Goal: Information Seeking & Learning: Learn about a topic

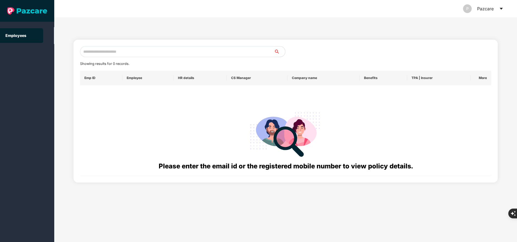
click at [203, 52] on input "text" at bounding box center [177, 51] width 194 height 11
paste input "**********"
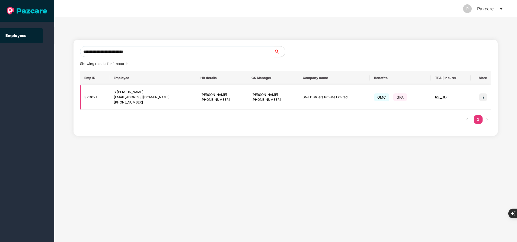
type input "**********"
click at [482, 98] on img at bounding box center [483, 97] width 8 height 8
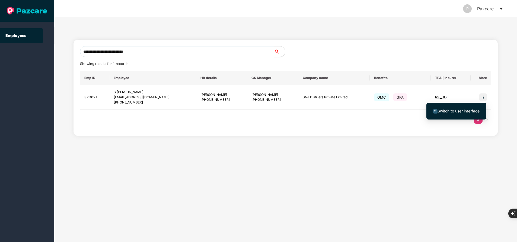
click at [463, 110] on span "Switch to user interface" at bounding box center [459, 111] width 42 height 5
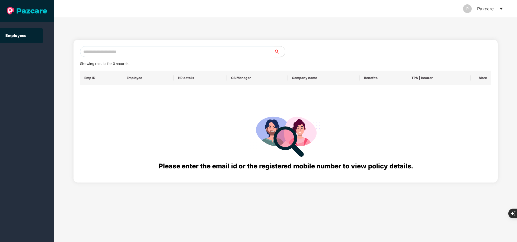
click at [150, 52] on input "text" at bounding box center [177, 51] width 194 height 11
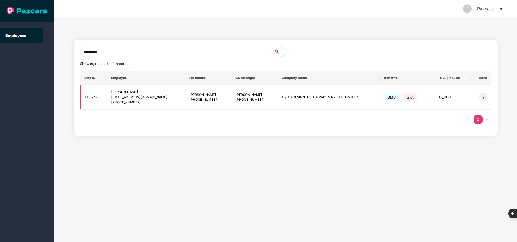
type input "**********"
click at [483, 99] on img at bounding box center [483, 97] width 8 height 8
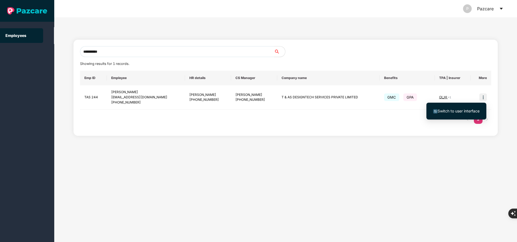
click at [452, 110] on span "Switch to user interface" at bounding box center [459, 111] width 42 height 5
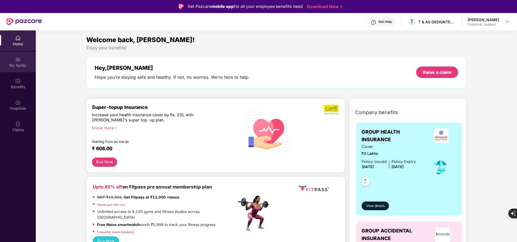
click at [17, 63] on div "My family" at bounding box center [18, 65] width 36 height 5
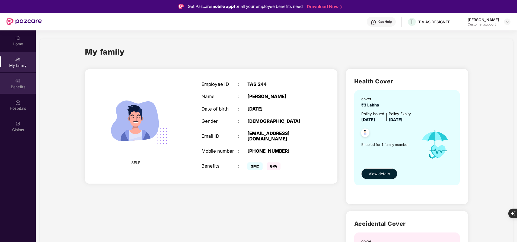
click at [18, 93] on div "Benefits" at bounding box center [18, 83] width 36 height 20
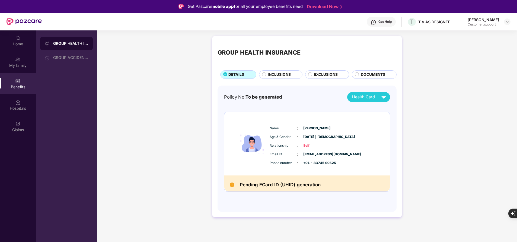
click at [287, 74] on span "INCLUSIONS" at bounding box center [279, 75] width 23 height 6
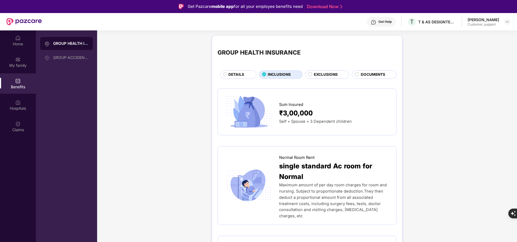
click at [390, 20] on div "Get Help" at bounding box center [385, 22] width 13 height 4
click at [242, 75] on span "DETAILS" at bounding box center [236, 75] width 16 height 6
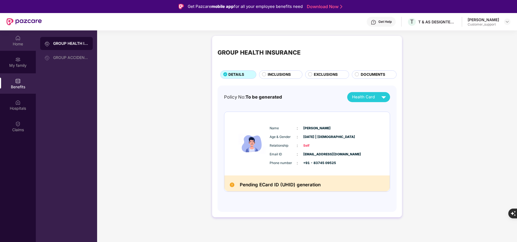
click at [26, 44] on div "Home" at bounding box center [18, 43] width 36 height 5
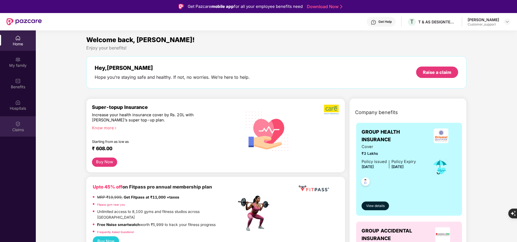
click at [18, 129] on div "Claims" at bounding box center [18, 129] width 36 height 5
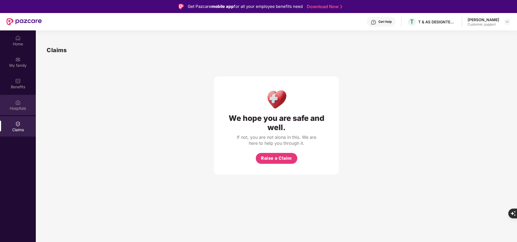
click at [24, 107] on div "Hospitals" at bounding box center [18, 108] width 36 height 5
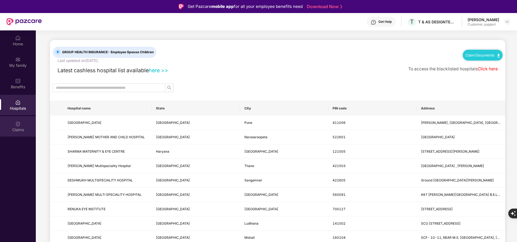
click at [23, 123] on div "Claims" at bounding box center [18, 126] width 36 height 20
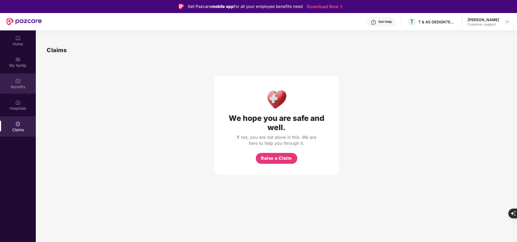
click at [13, 81] on div "Benefits" at bounding box center [18, 83] width 36 height 20
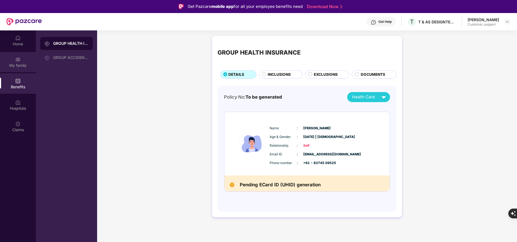
click at [21, 58] on div "My family" at bounding box center [18, 62] width 36 height 20
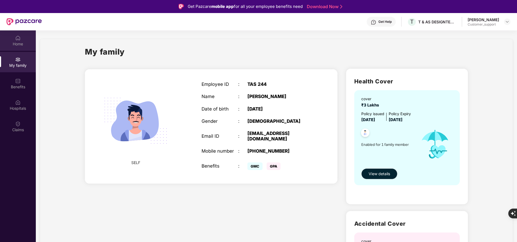
click at [16, 45] on div "Home" at bounding box center [18, 43] width 36 height 5
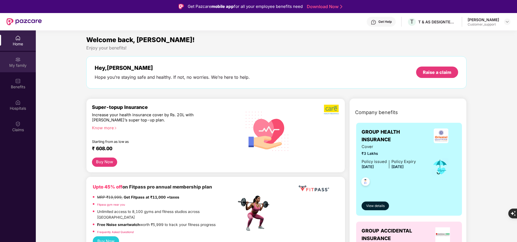
click at [24, 61] on div "My family" at bounding box center [18, 62] width 36 height 20
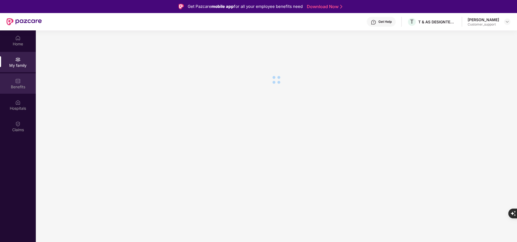
click at [22, 84] on div "Benefits" at bounding box center [18, 86] width 36 height 5
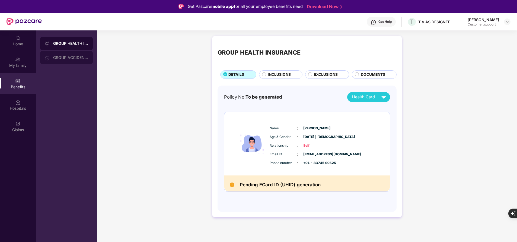
click at [66, 58] on div "GROUP ACCIDENTAL INSURANCE" at bounding box center [70, 57] width 35 height 4
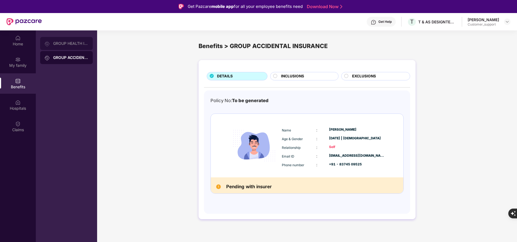
click at [73, 41] on div "GROUP HEALTH INSURANCE" at bounding box center [66, 43] width 53 height 13
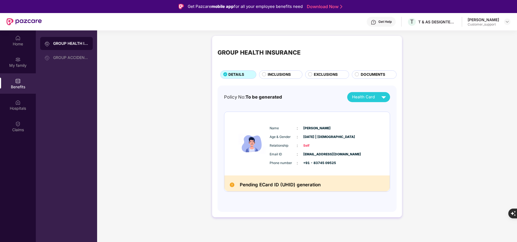
click at [282, 72] on span "INCLUSIONS" at bounding box center [279, 75] width 23 height 6
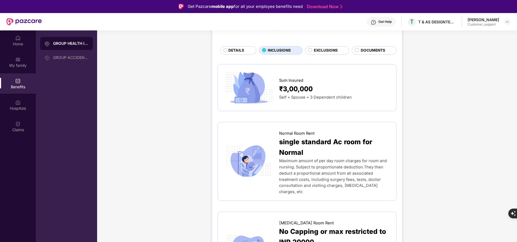
scroll to position [24, 0]
click at [330, 52] on span "EXCLUSIONS" at bounding box center [326, 51] width 24 height 6
